Goal: Check status

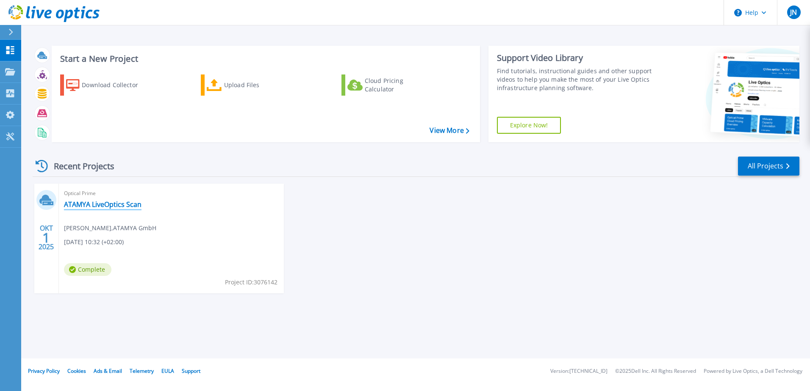
click at [118, 207] on link "ATAMYA LiveOptics Scan" at bounding box center [103, 204] width 78 height 8
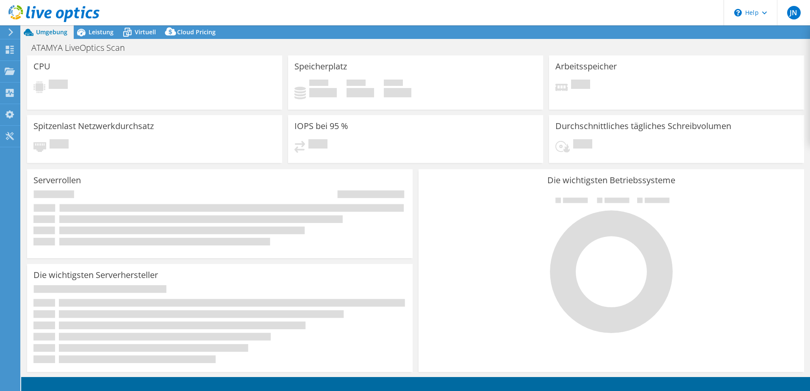
select select "USD"
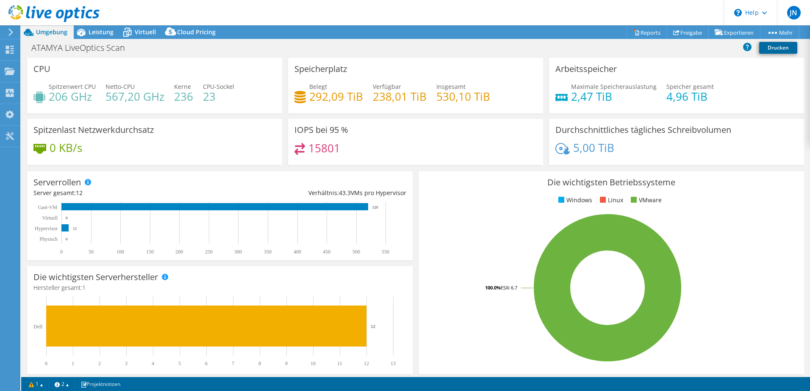
click at [788, 46] on link "Drucken" at bounding box center [778, 48] width 38 height 12
